Goal: Find specific page/section: Find specific page/section

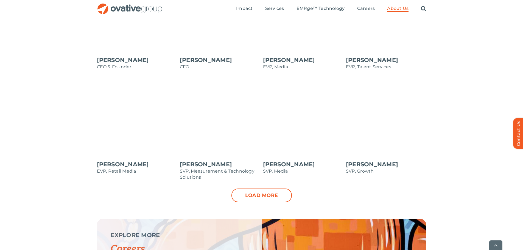
scroll to position [549, 0]
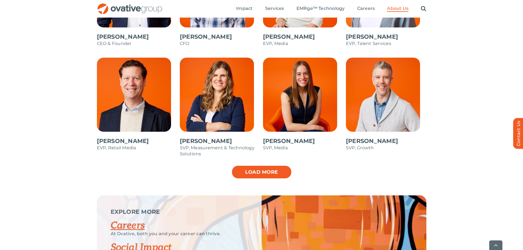
click at [280, 173] on link "Load more" at bounding box center [261, 172] width 60 height 14
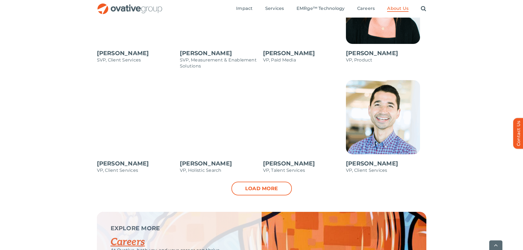
scroll to position [768, 0]
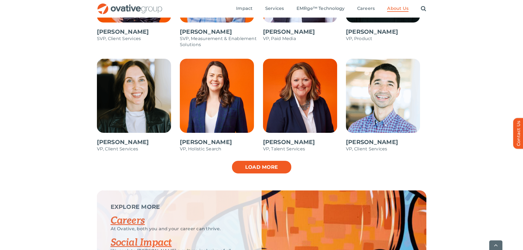
click at [241, 168] on link "Load more" at bounding box center [261, 167] width 60 height 14
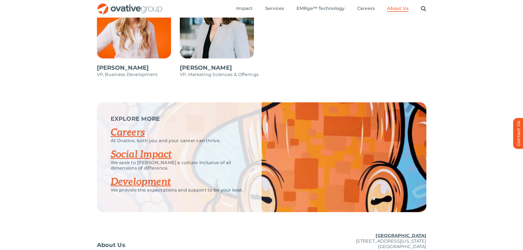
scroll to position [938, 0]
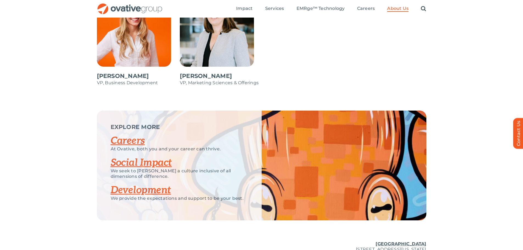
click at [127, 142] on link "Careers" at bounding box center [128, 141] width 34 height 12
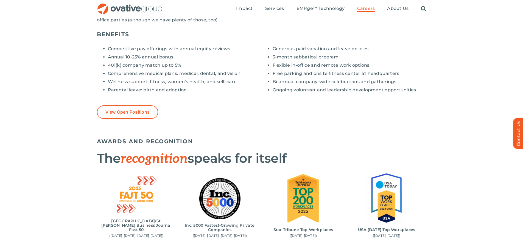
scroll to position [439, 0]
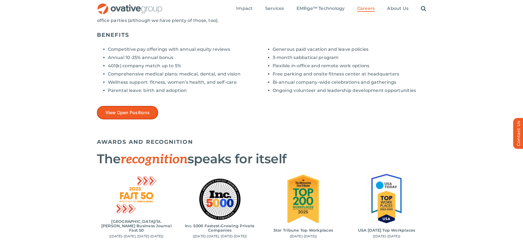
click at [127, 110] on span "View Open Positions" at bounding box center [127, 112] width 44 height 5
